Goal: Communication & Community: Ask a question

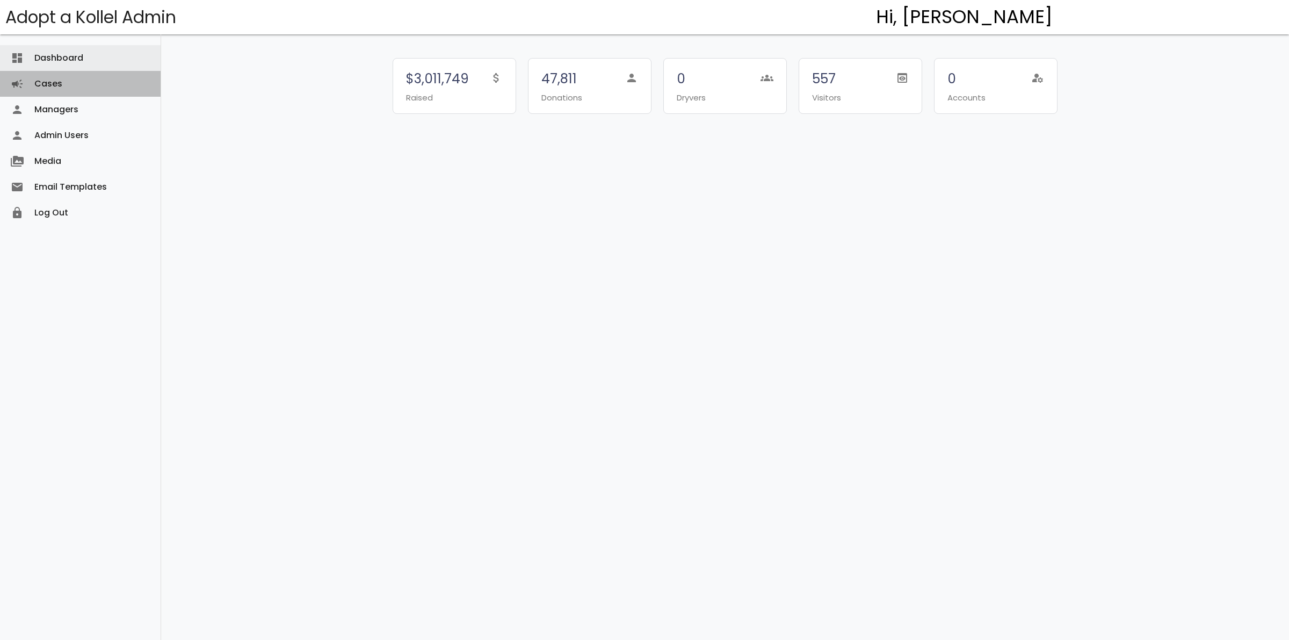
click at [44, 76] on link "Cases campaign" at bounding box center [80, 84] width 161 height 26
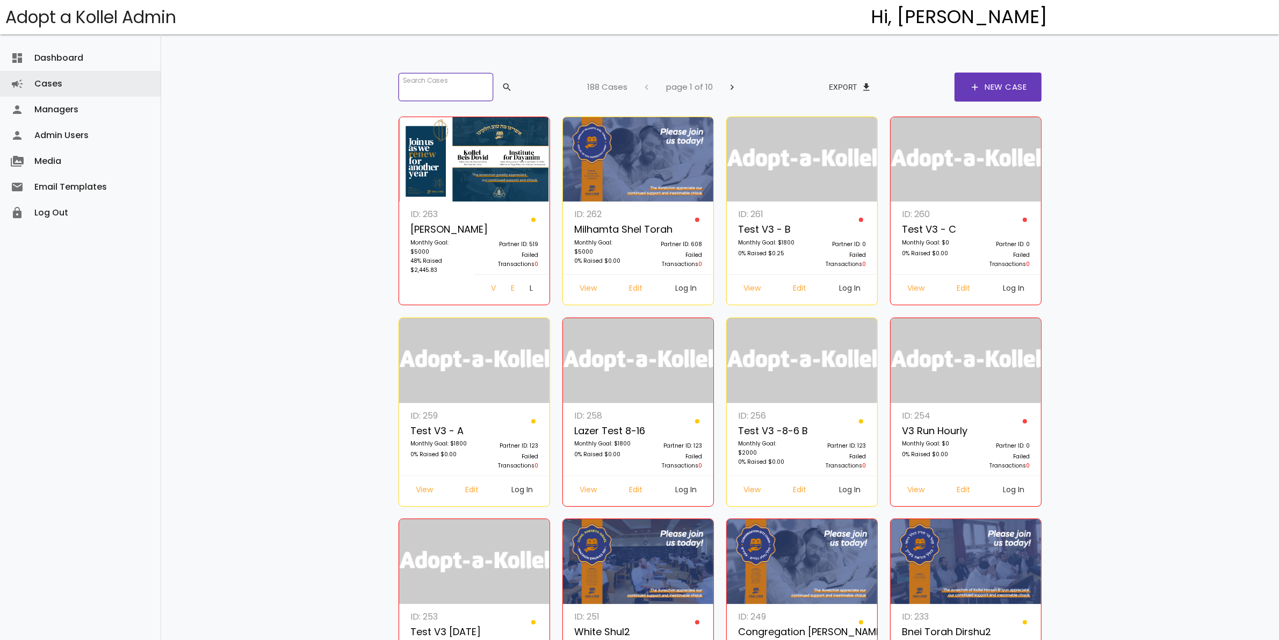
click at [466, 86] on input "search" at bounding box center [446, 87] width 95 height 28
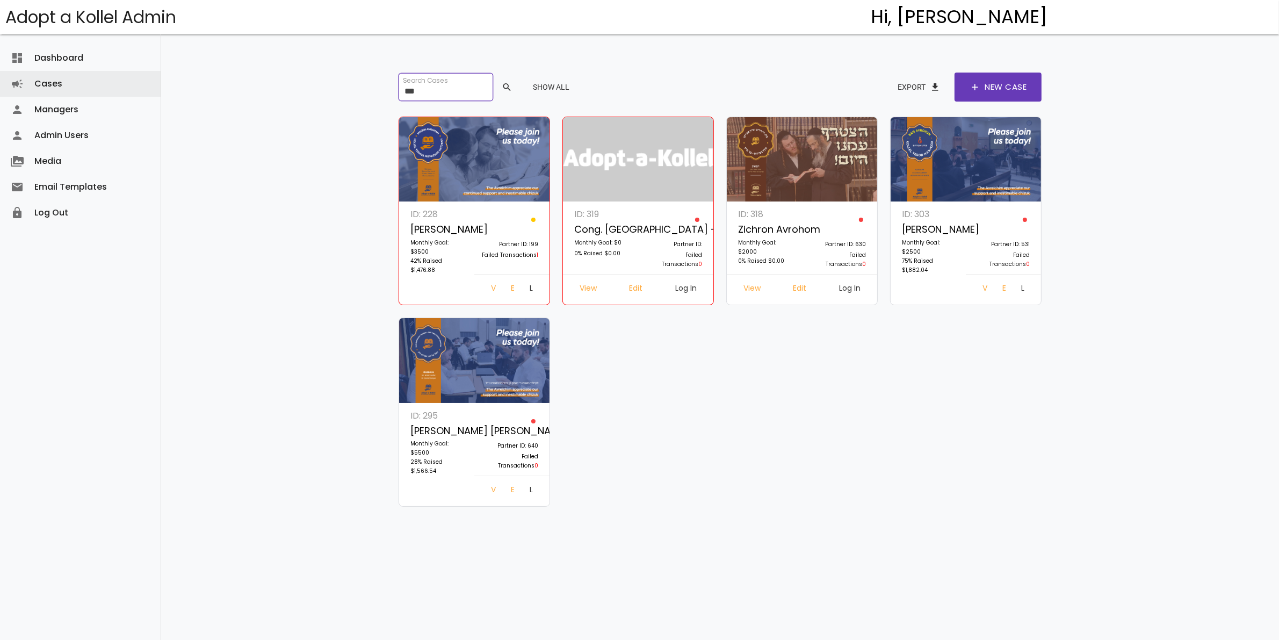
type input "***"
click at [1015, 288] on link "Log In" at bounding box center [1023, 289] width 20 height 19
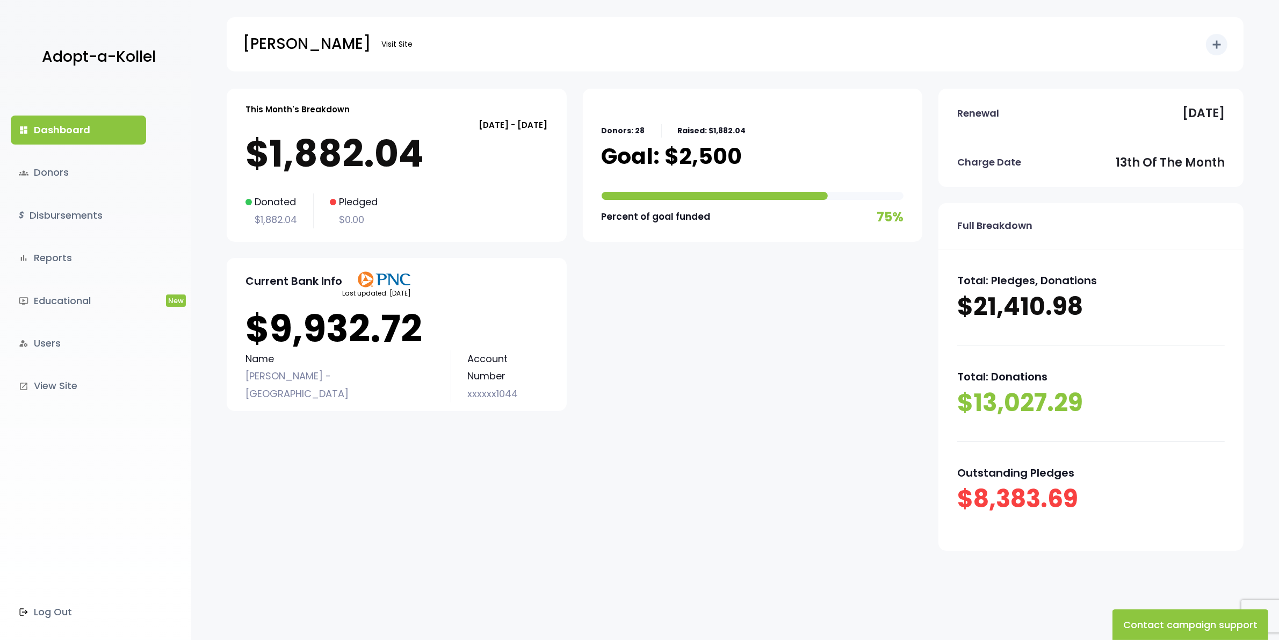
click at [48, 135] on link "dashboard Dashboard" at bounding box center [78, 129] width 135 height 29
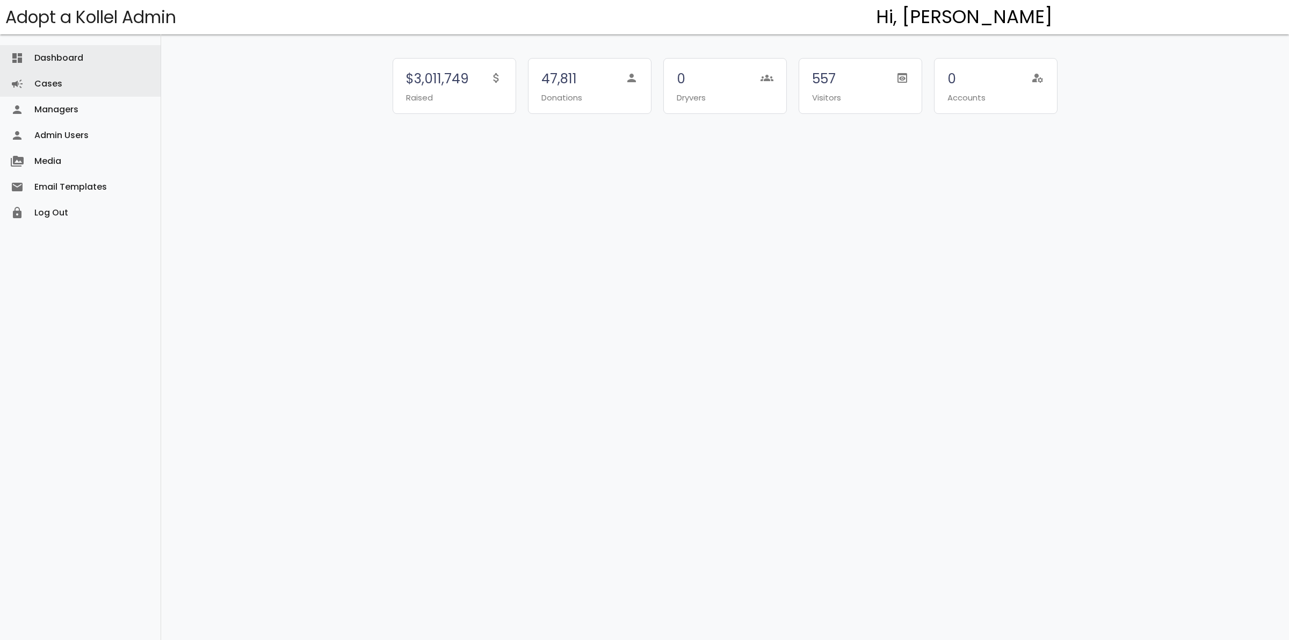
click at [63, 81] on link "Cases campaign" at bounding box center [80, 84] width 161 height 26
click at [57, 78] on link "Cases campaign" at bounding box center [80, 84] width 161 height 26
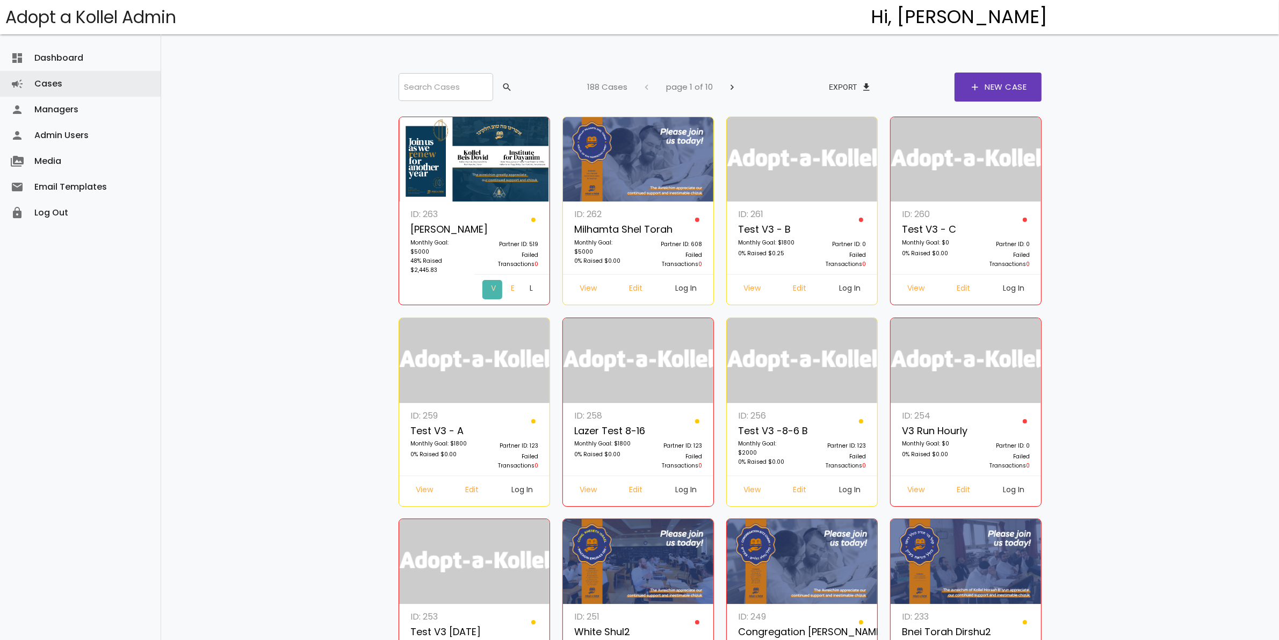
click at [482, 288] on link "View" at bounding box center [492, 289] width 20 height 19
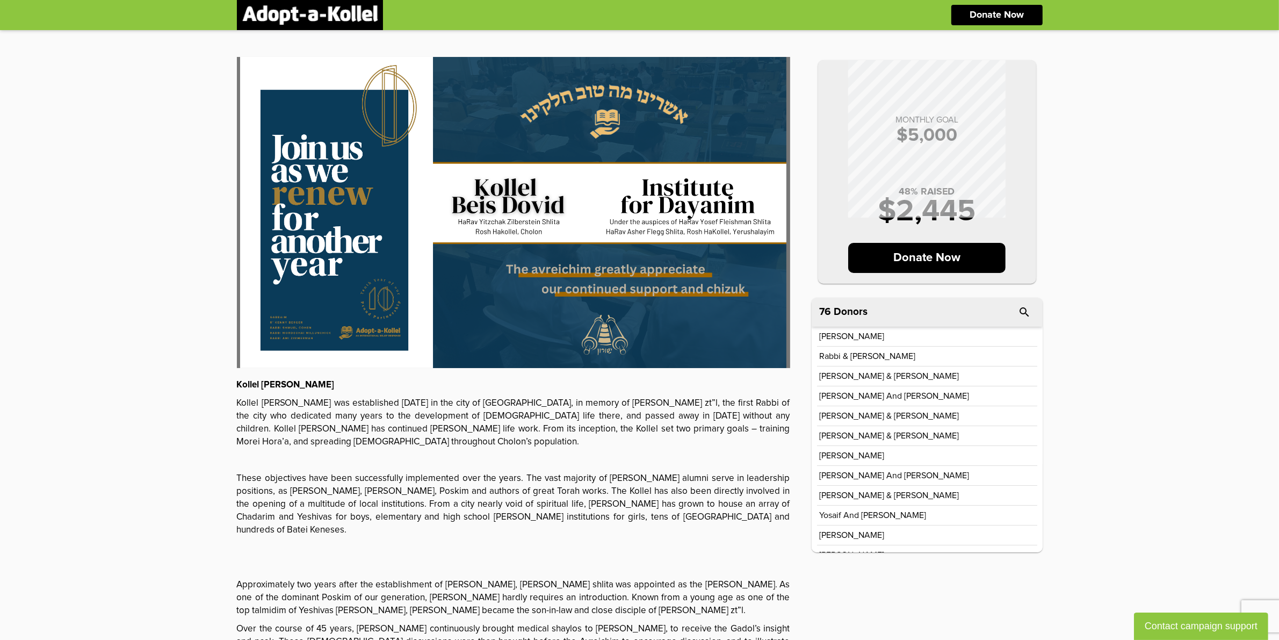
click at [1194, 627] on button "Contact campaign support" at bounding box center [1201, 625] width 134 height 27
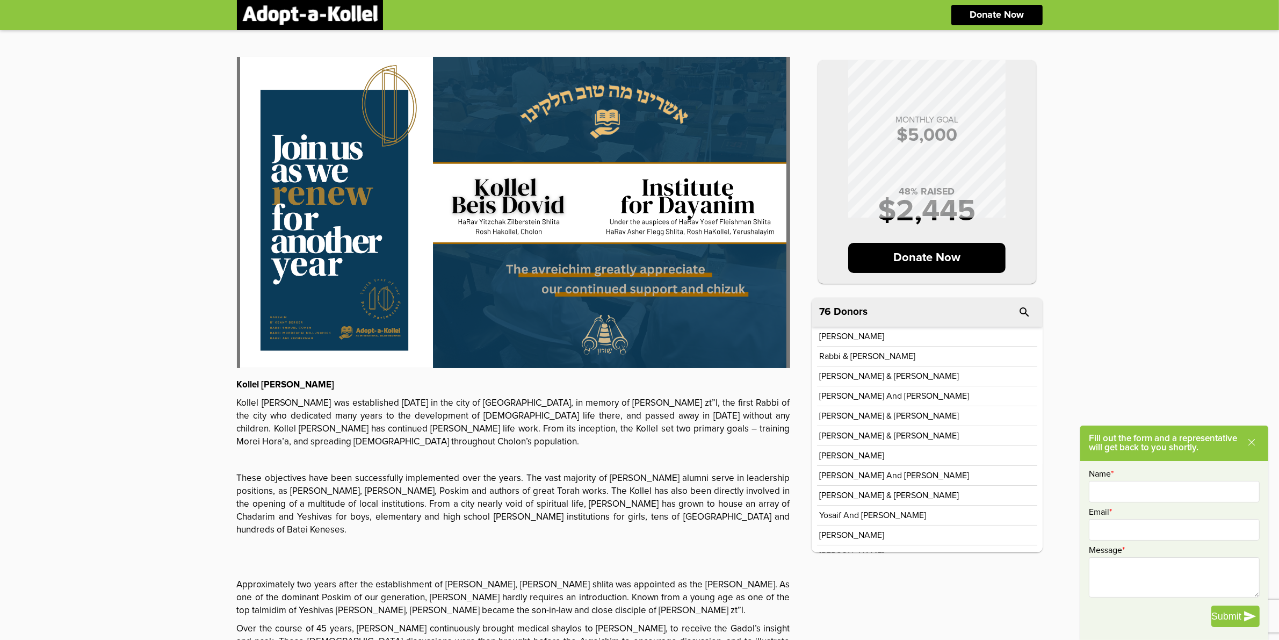
click at [1228, 15] on div "Donate Now" at bounding box center [639, 15] width 1279 height 30
click at [1255, 441] on icon at bounding box center [1251, 442] width 9 height 9
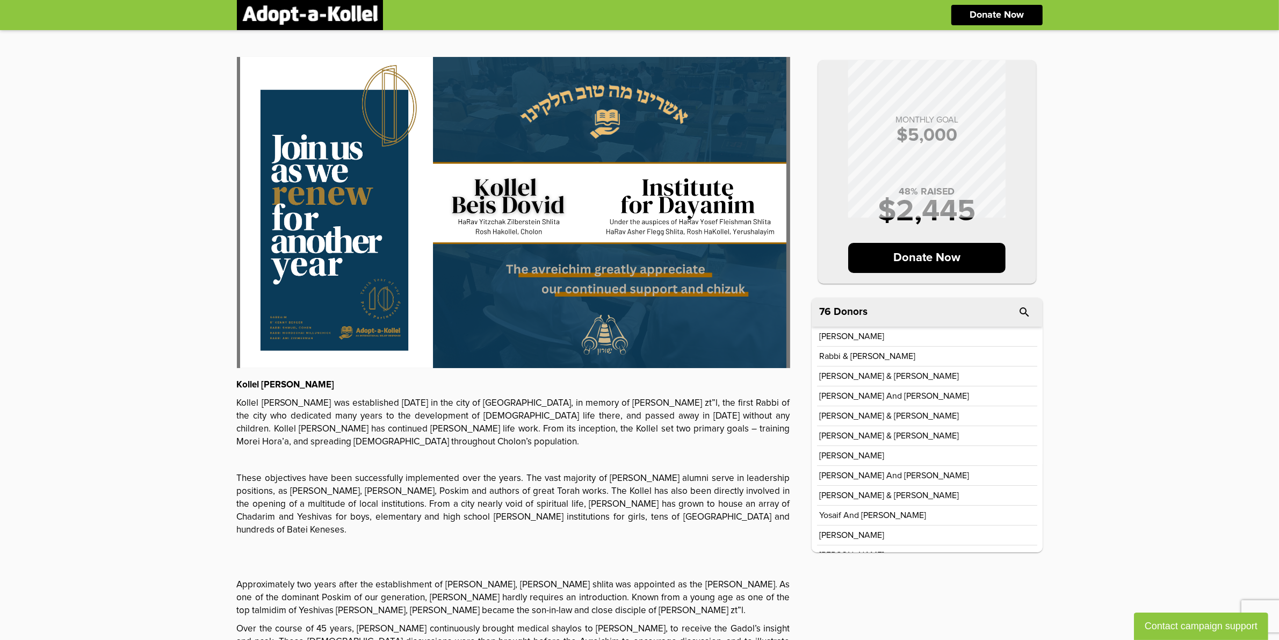
click at [1151, 17] on div "Donate Now" at bounding box center [639, 15] width 1279 height 30
